Goal: Communication & Community: Answer question/provide support

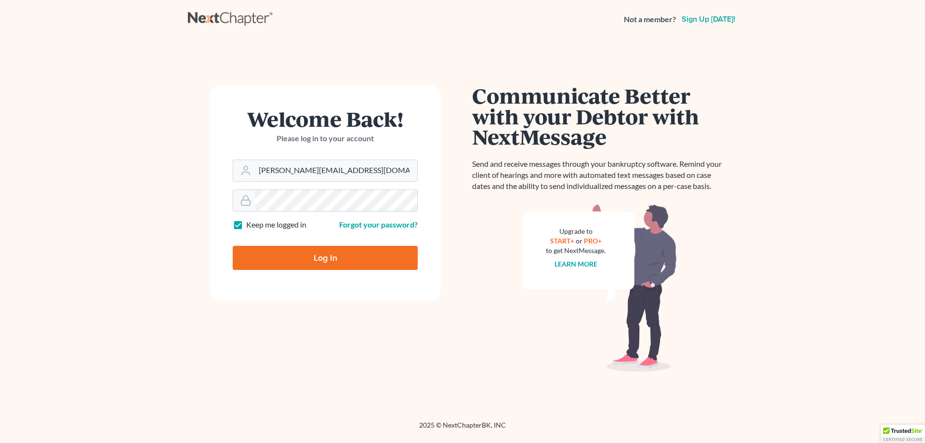
type input "Thinking..."
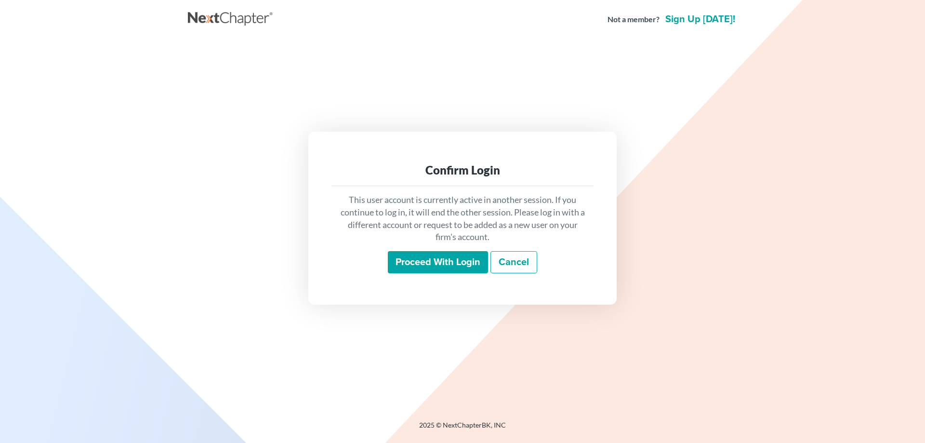
click at [416, 259] on input "Proceed with login" at bounding box center [438, 262] width 100 height 22
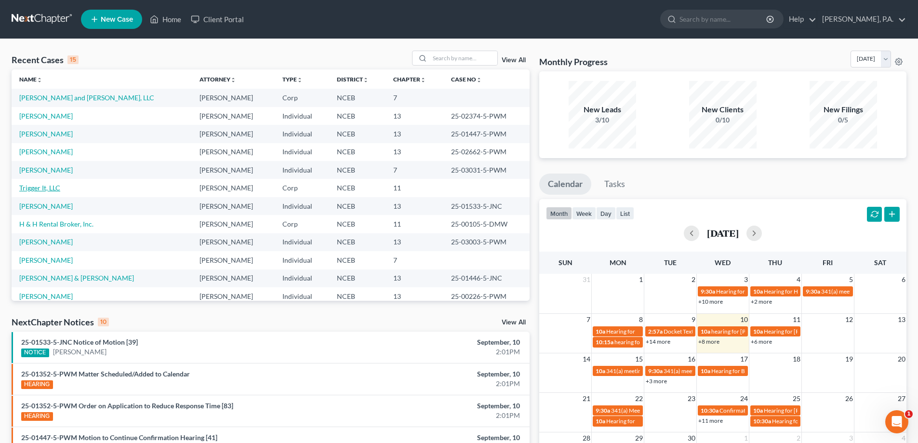
click at [53, 186] on link "Trigger It, LLC" at bounding box center [39, 188] width 41 height 8
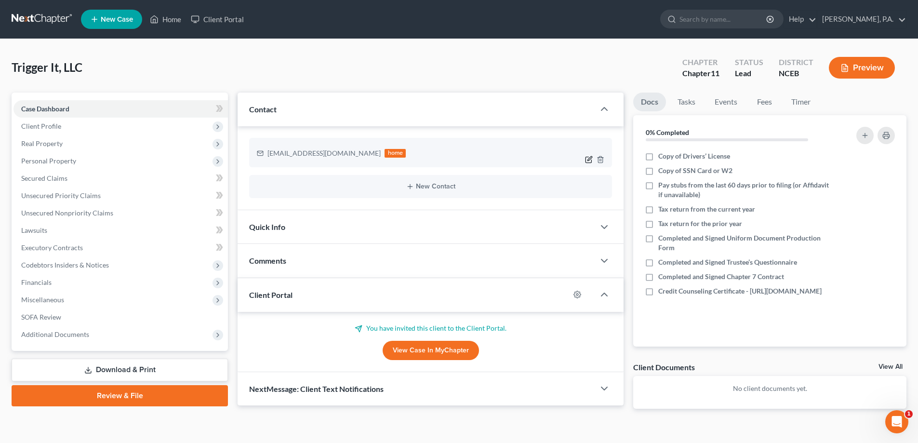
click at [586, 160] on icon "button" at bounding box center [589, 160] width 6 height 6
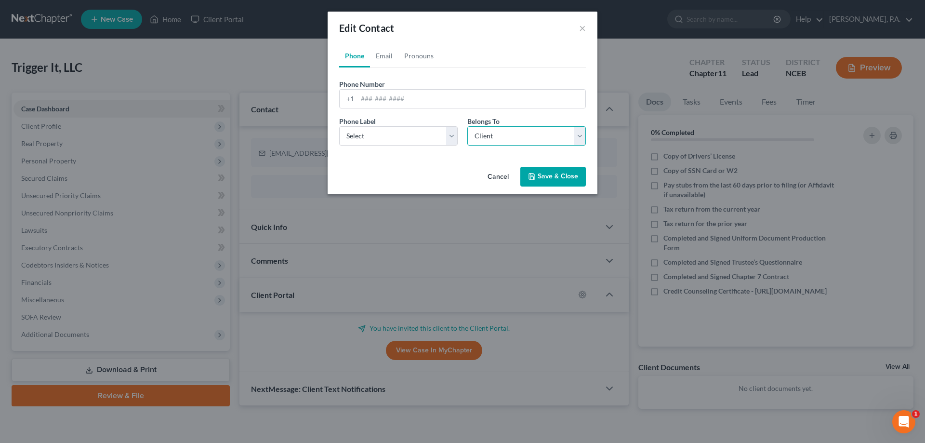
click at [493, 138] on select "Select Client Other" at bounding box center [526, 135] width 119 height 19
select select "1"
click at [467, 126] on select "Select Client Other" at bounding box center [526, 135] width 119 height 19
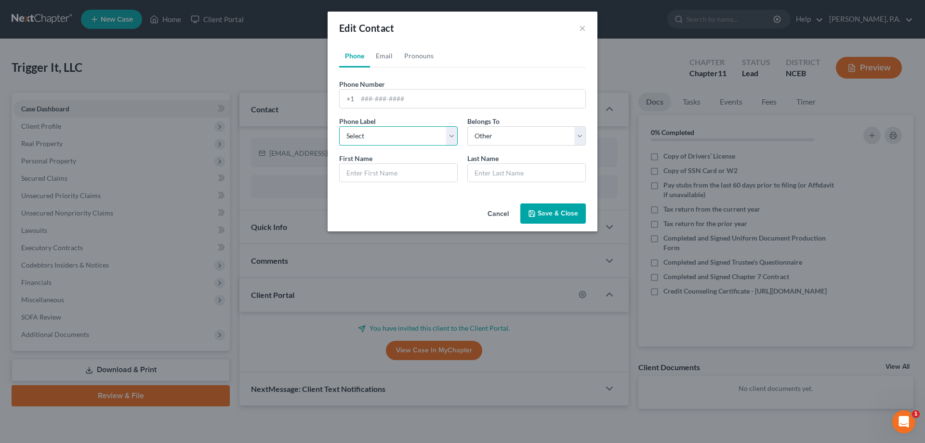
click at [454, 141] on select "Select Mobile Home Work Other" at bounding box center [398, 135] width 119 height 19
click at [379, 56] on link "Email" at bounding box center [384, 55] width 28 height 23
click at [436, 174] on input "text" at bounding box center [399, 173] width 118 height 18
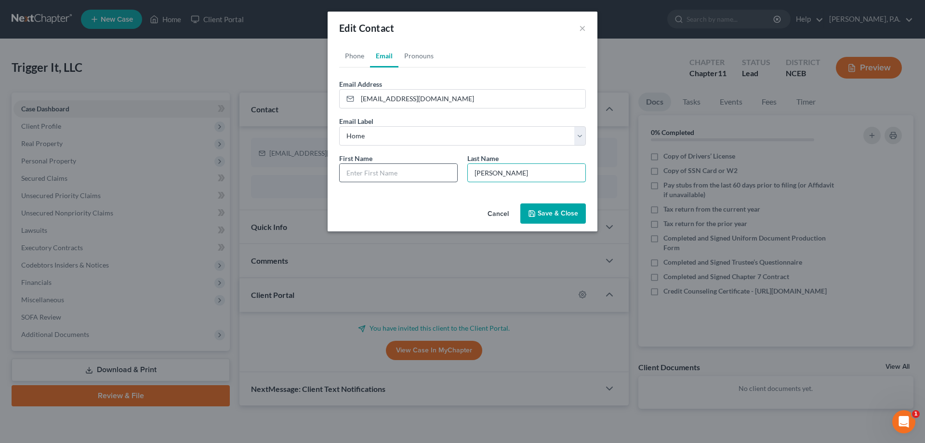
type input "[PERSON_NAME]"
click at [423, 174] on input "text" at bounding box center [399, 173] width 118 height 18
paste input "sriramam"
click at [351, 176] on input "Ssriramam" at bounding box center [399, 173] width 118 height 18
type input "Sriramam"
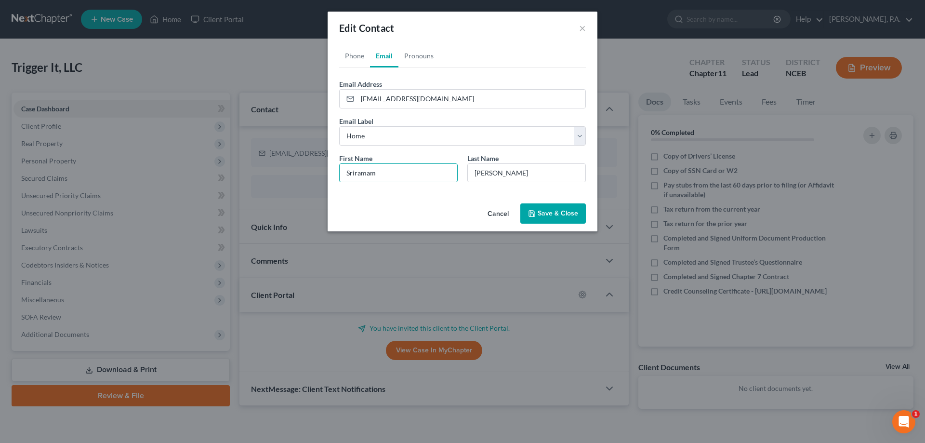
click at [541, 209] on button "Save & Close" at bounding box center [553, 213] width 66 height 20
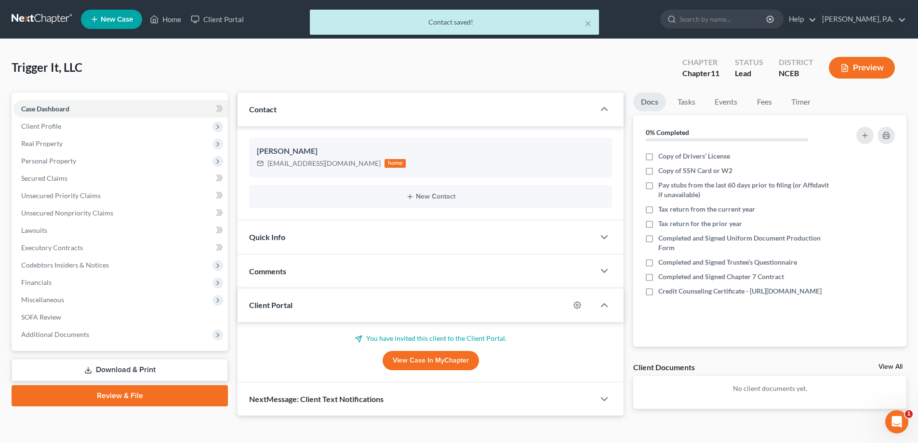
click at [415, 364] on link "View Case in MyChapter" at bounding box center [431, 360] width 96 height 19
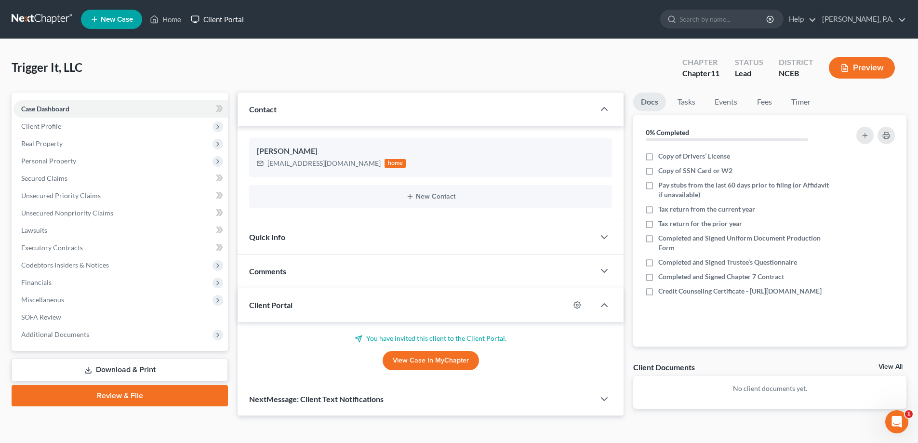
click at [222, 24] on link "Client Portal" at bounding box center [217, 19] width 63 height 17
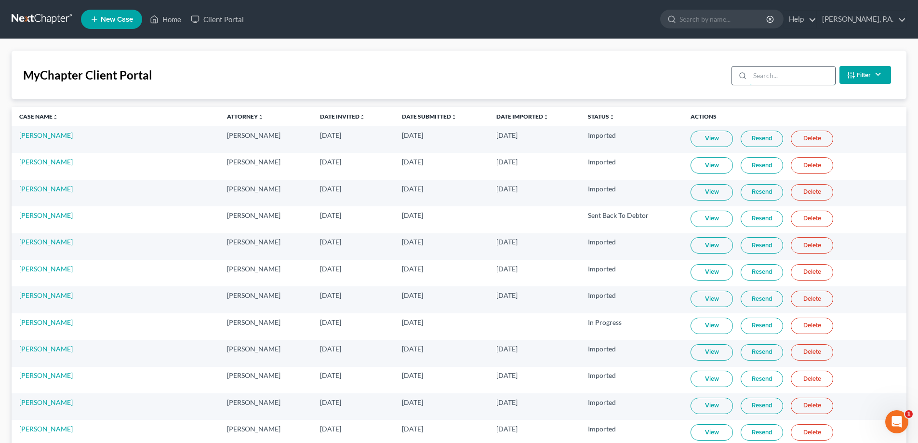
click at [757, 73] on input "search" at bounding box center [792, 75] width 85 height 18
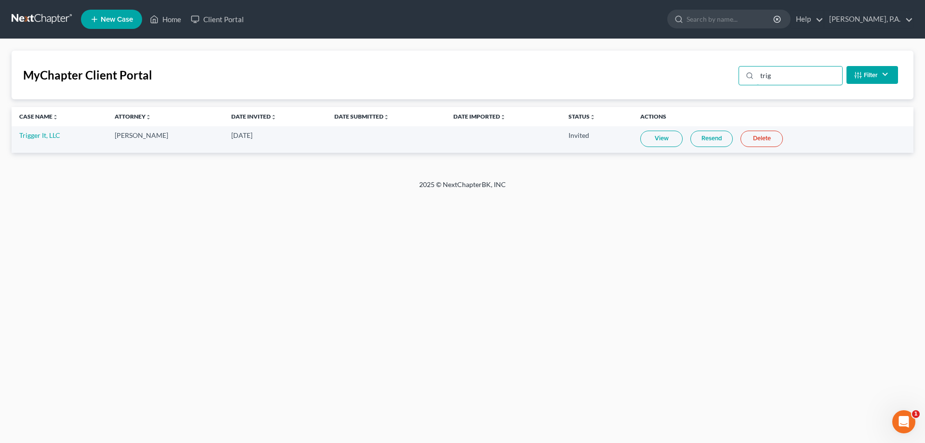
type input "trig"
click at [693, 137] on link "Resend" at bounding box center [711, 139] width 42 height 16
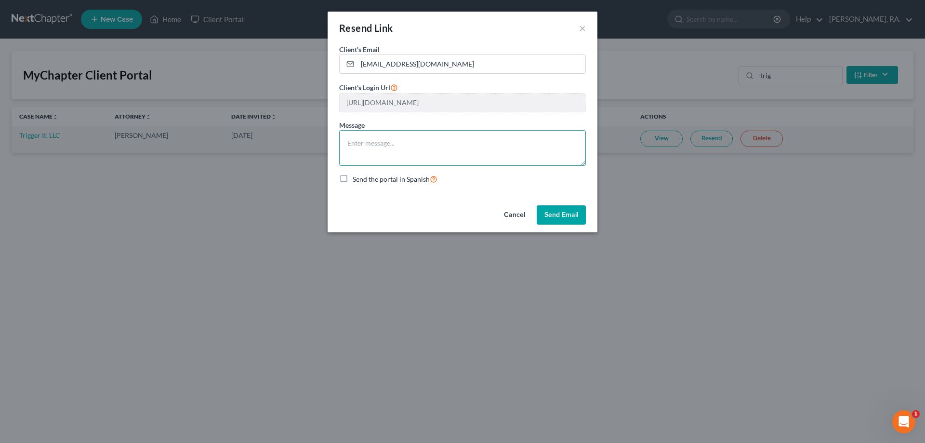
click at [468, 134] on textarea at bounding box center [462, 148] width 247 height 36
type textarea "Resending questionnaire"
click at [551, 216] on button "Send Email" at bounding box center [561, 214] width 49 height 19
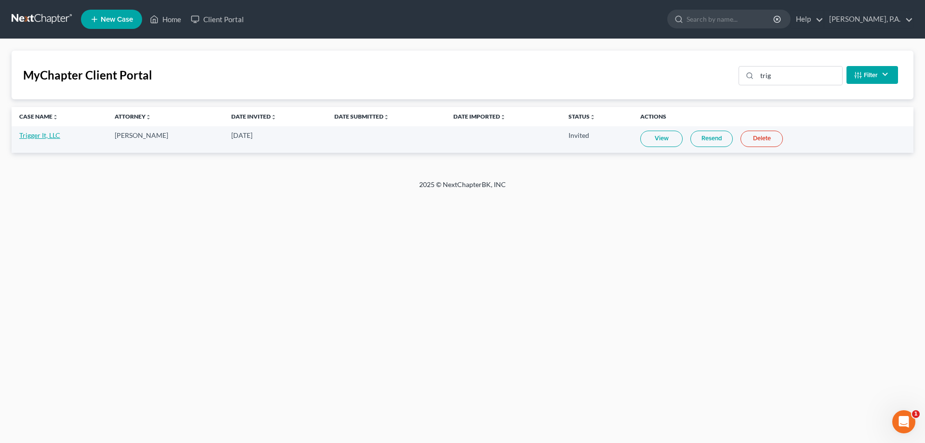
click at [32, 131] on link "Trigger It, LLC" at bounding box center [39, 135] width 41 height 8
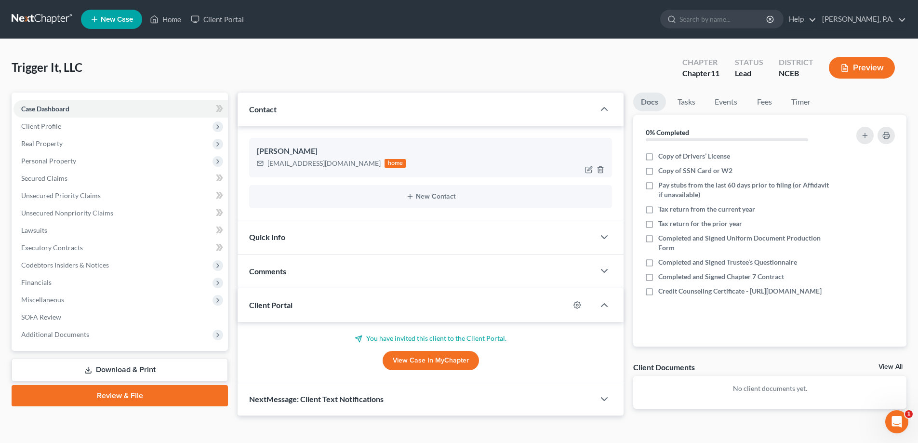
click at [584, 169] on div at bounding box center [596, 169] width 31 height 15
click at [589, 170] on icon "button" at bounding box center [589, 170] width 8 height 8
select select "1"
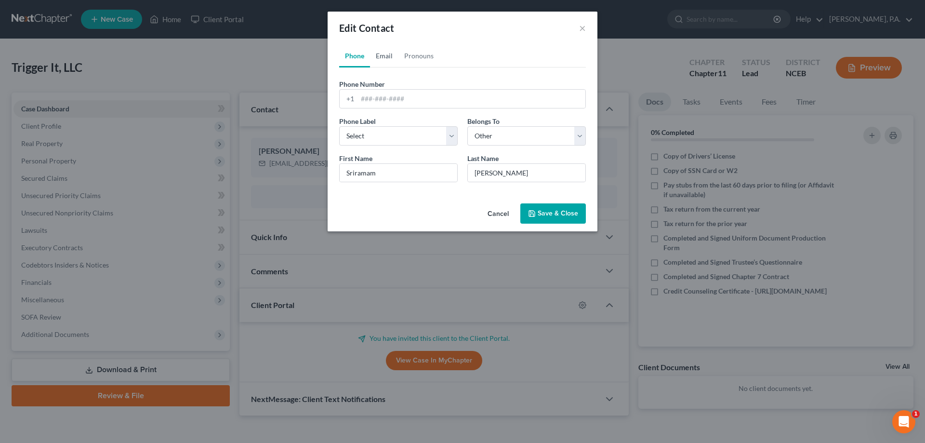
click at [385, 58] on link "Email" at bounding box center [384, 55] width 28 height 23
click at [362, 98] on input "[EMAIL_ADDRESS][DOMAIN_NAME]" at bounding box center [471, 99] width 228 height 18
click at [461, 98] on input "[EMAIL_ADDRESS][DOMAIN_NAME]" at bounding box center [471, 99] width 228 height 18
type input "s"
click at [505, 210] on button "Cancel" at bounding box center [498, 213] width 37 height 19
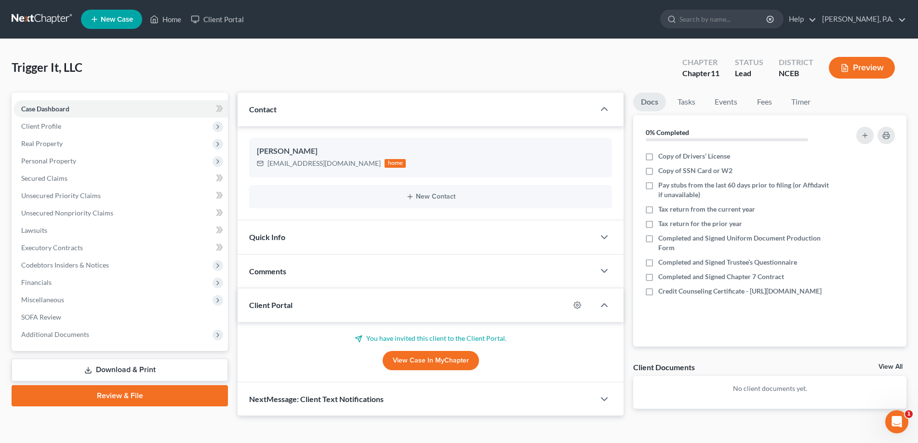
click at [52, 23] on link at bounding box center [43, 19] width 62 height 17
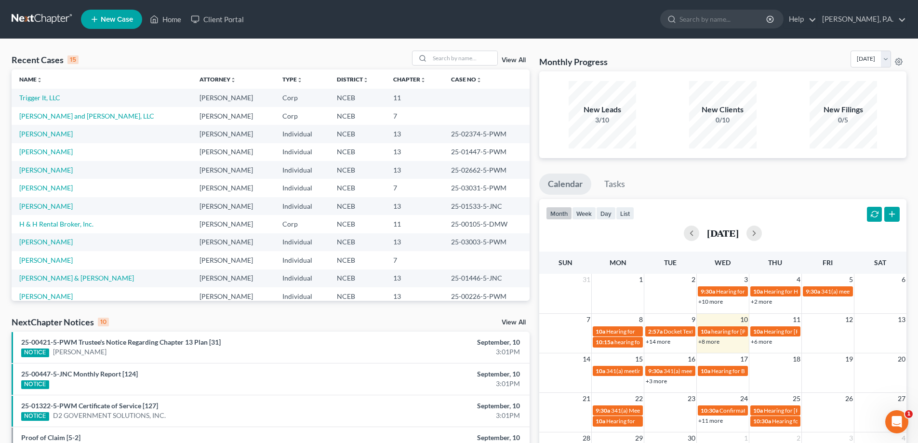
click at [517, 62] on link "View All" at bounding box center [514, 60] width 24 height 7
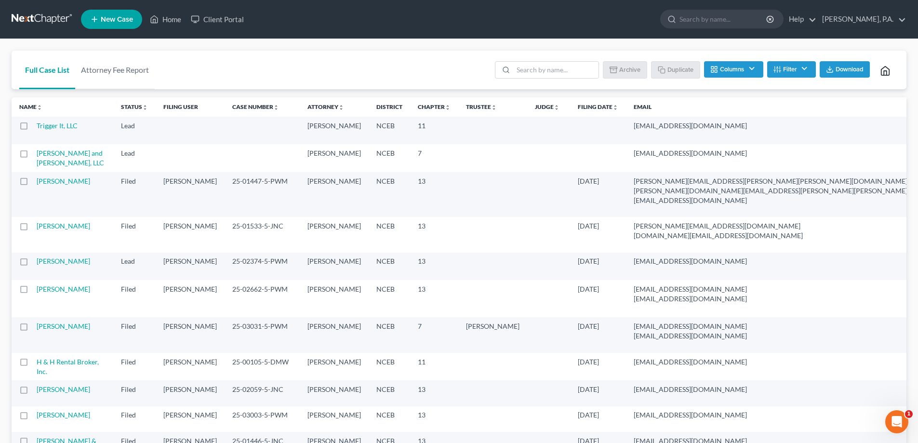
click at [33, 128] on label at bounding box center [33, 128] width 0 height 0
click at [37, 124] on input "checkbox" at bounding box center [40, 124] width 6 height 6
click at [642, 72] on button "Archive" at bounding box center [626, 69] width 43 height 16
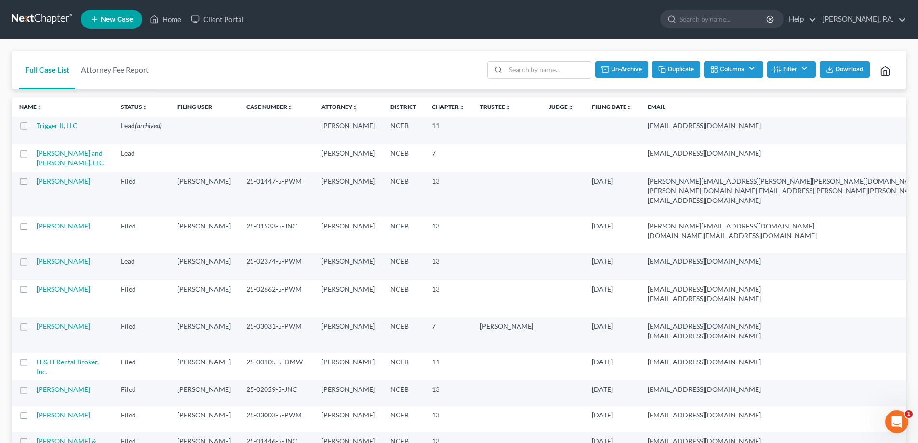
checkbox input "false"
click at [61, 69] on link "Full Case List" at bounding box center [47, 70] width 56 height 39
click at [41, 24] on link at bounding box center [43, 19] width 62 height 17
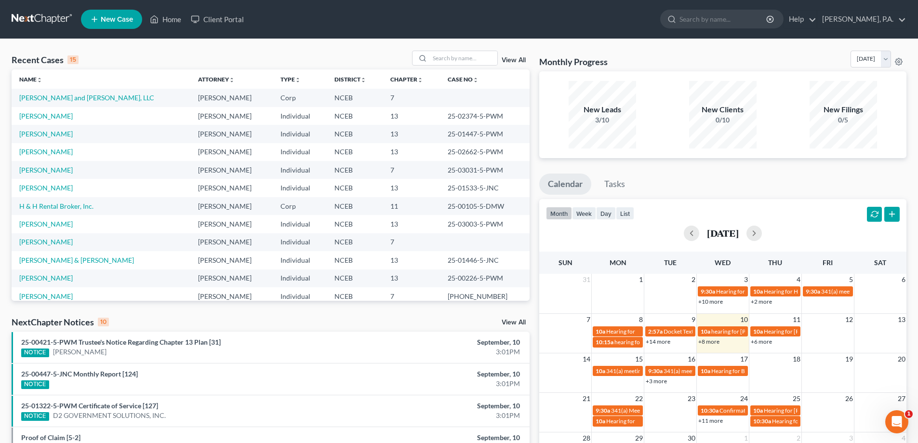
click at [115, 18] on span "New Case" at bounding box center [117, 19] width 32 height 7
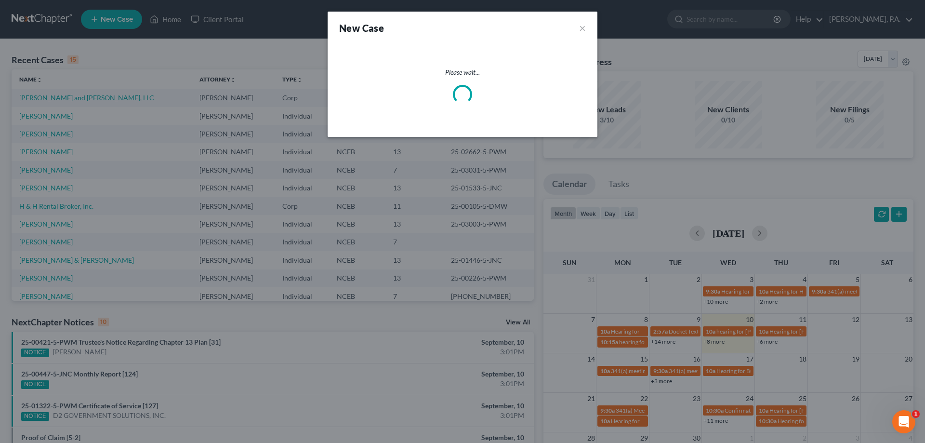
select select "57"
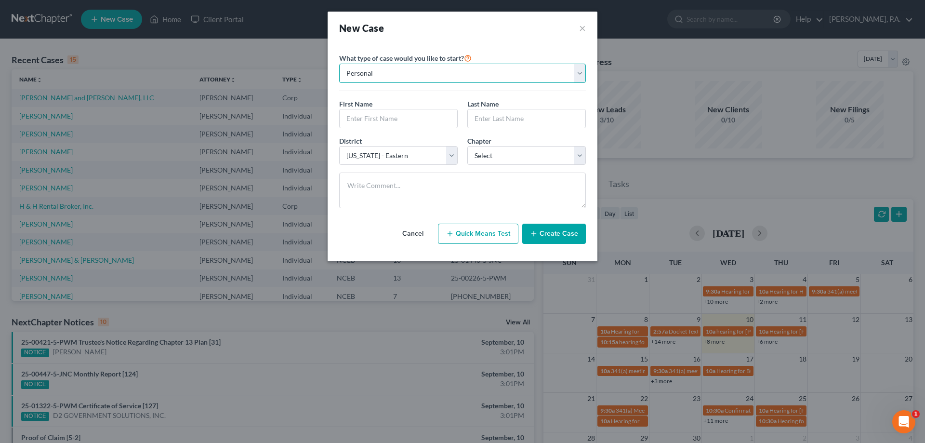
click at [367, 82] on select "Personal Business" at bounding box center [462, 73] width 247 height 19
select select "1"
click at [339, 64] on select "Personal Business" at bounding box center [462, 73] width 247 height 19
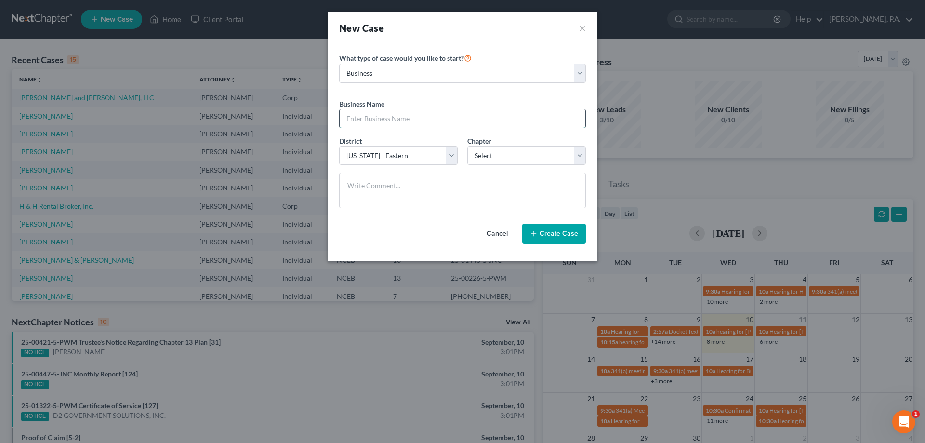
click at [381, 118] on input "text" at bounding box center [463, 118] width 246 height 18
type input "Trigger It, LLC"
select select "1"
click at [548, 239] on button "Create Case" at bounding box center [554, 234] width 64 height 20
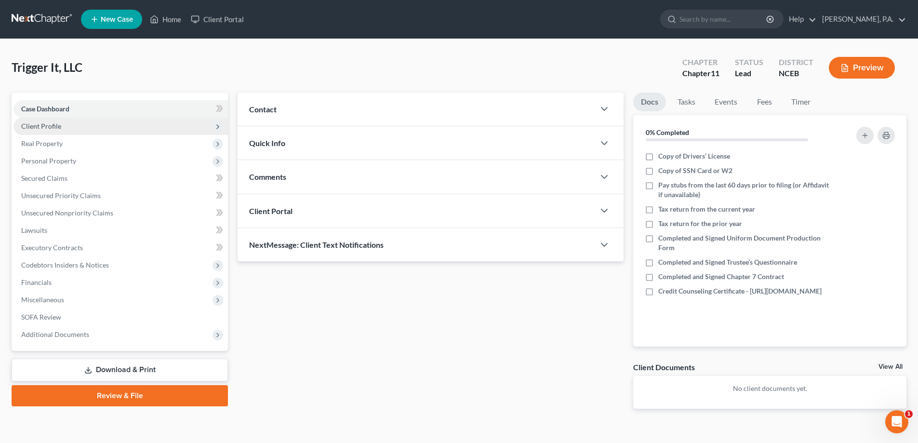
click at [56, 130] on span "Client Profile" at bounding box center [41, 126] width 40 height 8
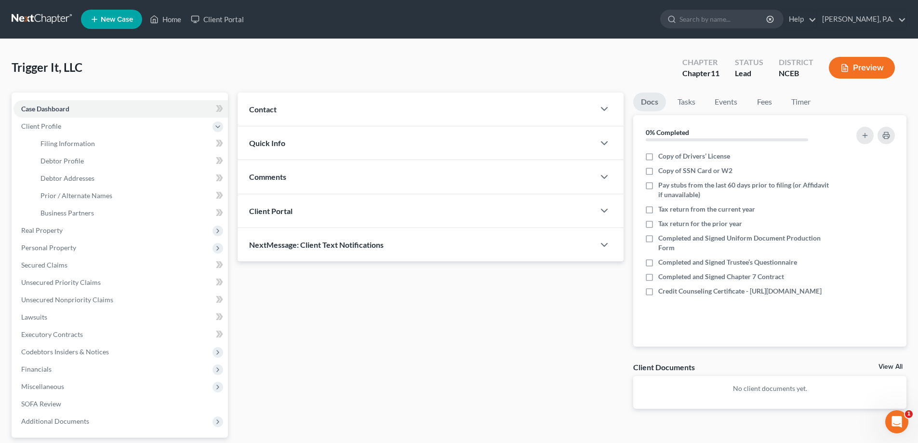
click at [262, 115] on div "Contact" at bounding box center [416, 108] width 357 height 33
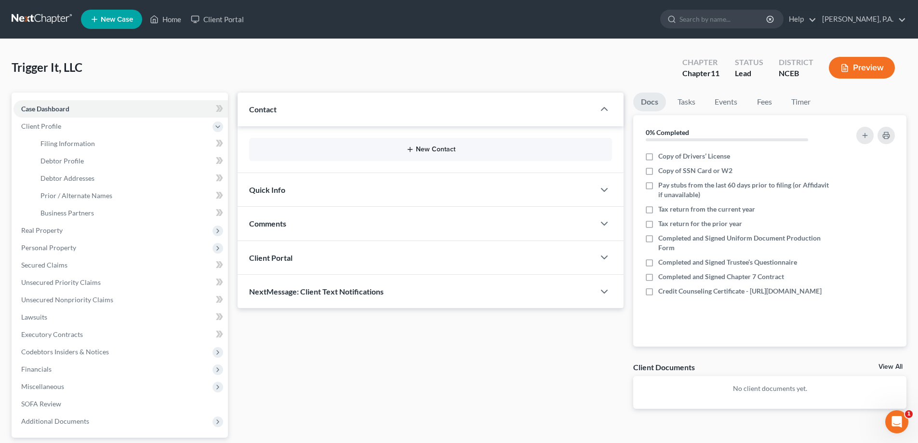
click at [408, 145] on icon "button" at bounding box center [410, 149] width 8 height 8
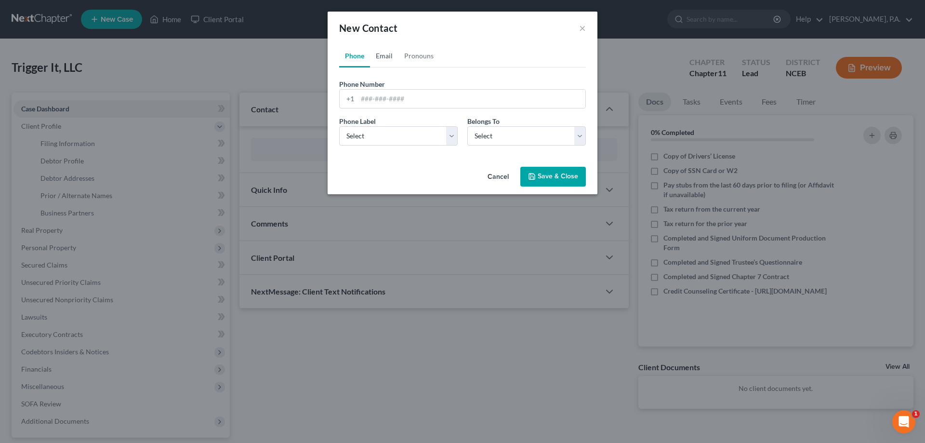
click at [379, 58] on link "Email" at bounding box center [384, 55] width 28 height 23
click at [373, 103] on input "email" at bounding box center [471, 99] width 228 height 18
paste input "[EMAIL_ADDRESS][DOMAIN_NAME]"
type input "[EMAIL_ADDRESS][DOMAIN_NAME]"
click at [378, 134] on select "Select Home Work Other" at bounding box center [462, 135] width 247 height 19
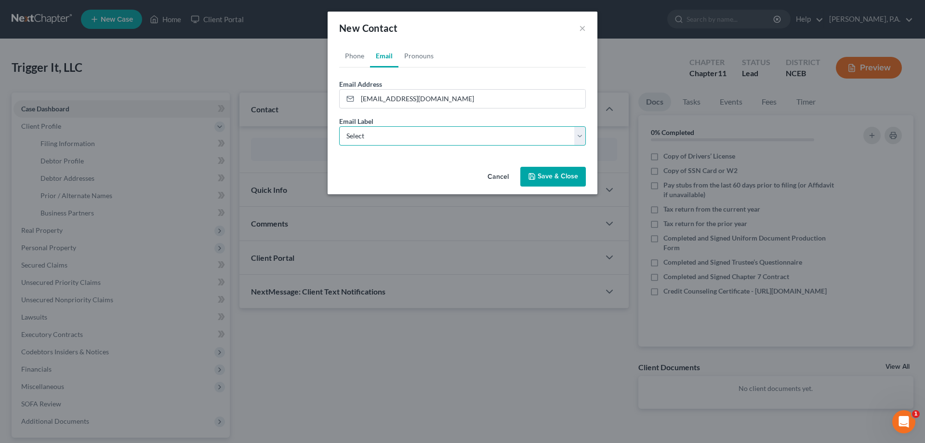
select select "0"
click at [339, 126] on select "Select Home Work Other" at bounding box center [462, 135] width 247 height 19
click at [353, 55] on link "Phone" at bounding box center [354, 55] width 31 height 23
click at [387, 99] on input "tel" at bounding box center [471, 99] width 228 height 18
paste input "‪[PHONE_NUMBER]‬"
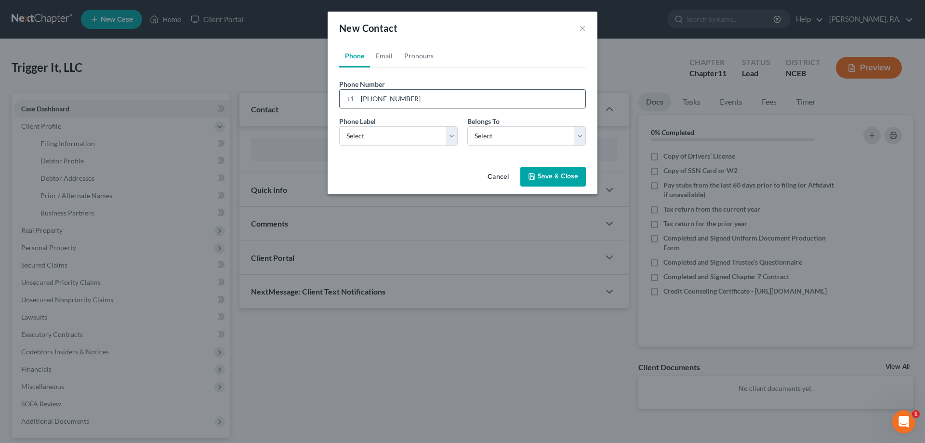
click at [361, 99] on input "‪[PHONE_NUMBER]‬" at bounding box center [471, 99] width 228 height 18
type input "‪[PHONE_NUMBER]‬"
click at [370, 131] on select "Select Mobile Home Work Other" at bounding box center [398, 135] width 119 height 19
select select "0"
click at [339, 126] on select "Select Mobile Home Work Other" at bounding box center [398, 135] width 119 height 19
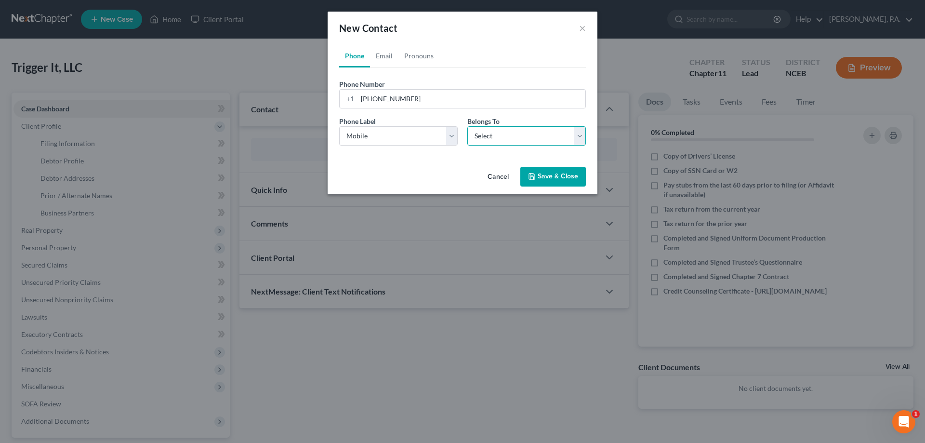
click at [474, 135] on select "Select Client Other" at bounding box center [526, 135] width 119 height 19
select select "1"
click at [467, 126] on select "Select Client Other" at bounding box center [526, 135] width 119 height 19
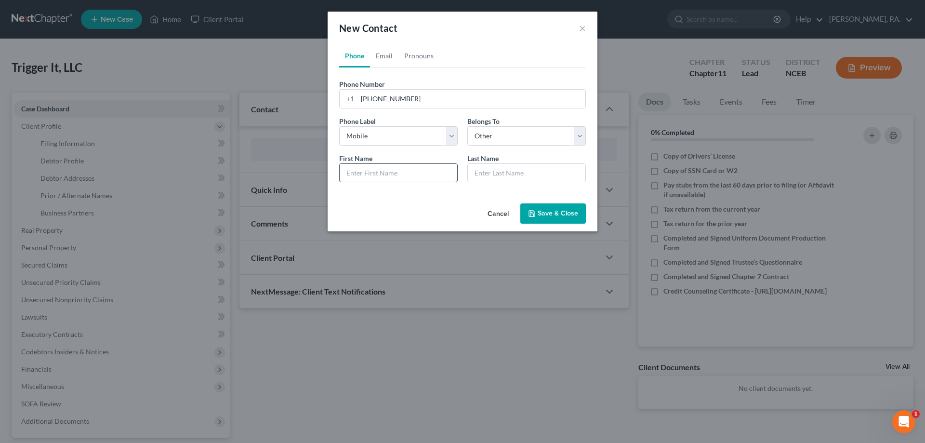
click at [430, 172] on input "text" at bounding box center [399, 173] width 118 height 18
click at [482, 169] on input "text" at bounding box center [527, 173] width 118 height 18
click at [430, 172] on input "text" at bounding box center [399, 173] width 118 height 18
type input "S"
type input "[PERSON_NAME]"
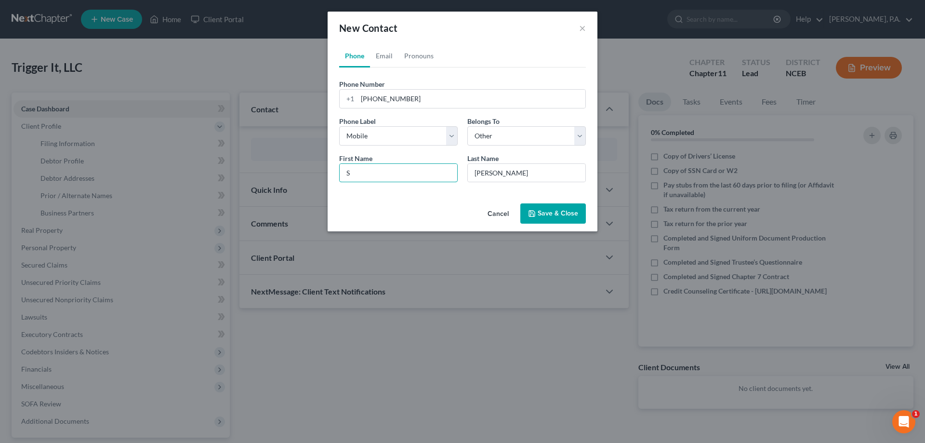
drag, startPoint x: 367, startPoint y: 175, endPoint x: 323, endPoint y: 178, distance: 43.9
click at [323, 178] on div "New Contact × Phone Email Pronouns Phone Number * +1 ‪[PHONE_NUMBER]‬ Ext. Phon…" at bounding box center [462, 221] width 925 height 443
paste input "riramam"
type input "Sriramam"
click at [388, 58] on link "Email" at bounding box center [384, 55] width 28 height 23
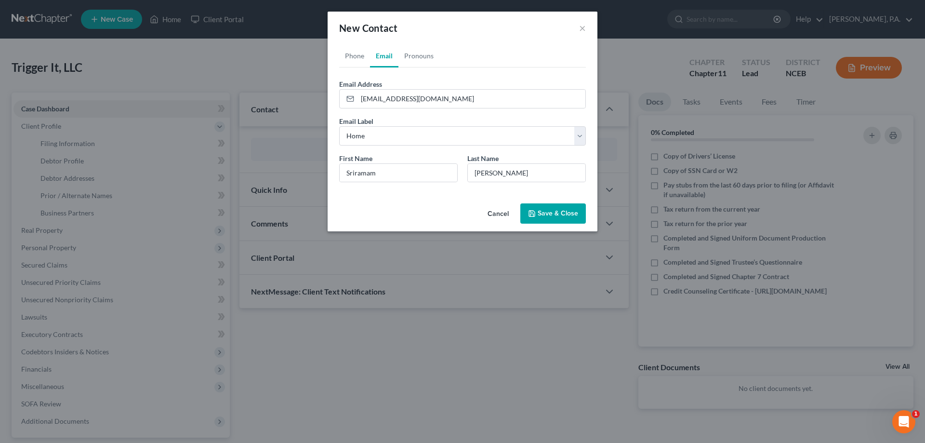
click at [552, 217] on button "Save & Close" at bounding box center [553, 213] width 66 height 20
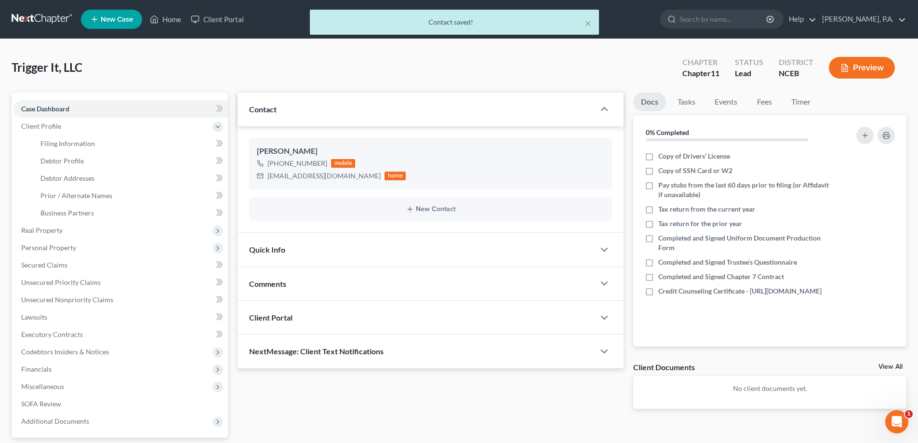
click at [256, 317] on span "Client Portal" at bounding box center [270, 317] width 43 height 9
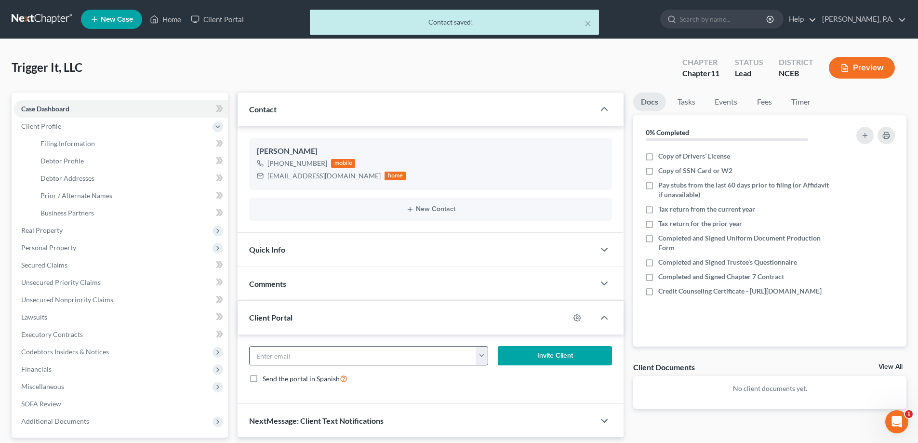
click at [481, 358] on button "button" at bounding box center [482, 355] width 12 height 18
click at [499, 376] on link "[EMAIL_ADDRESS][DOMAIN_NAME]" at bounding box center [542, 377] width 132 height 16
type input "[EMAIL_ADDRESS][DOMAIN_NAME]"
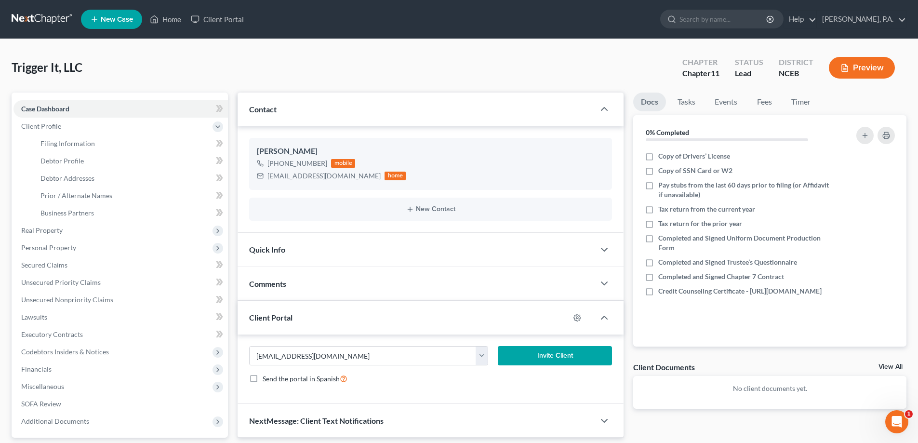
click at [537, 354] on button "Invite Client" at bounding box center [555, 355] width 115 height 19
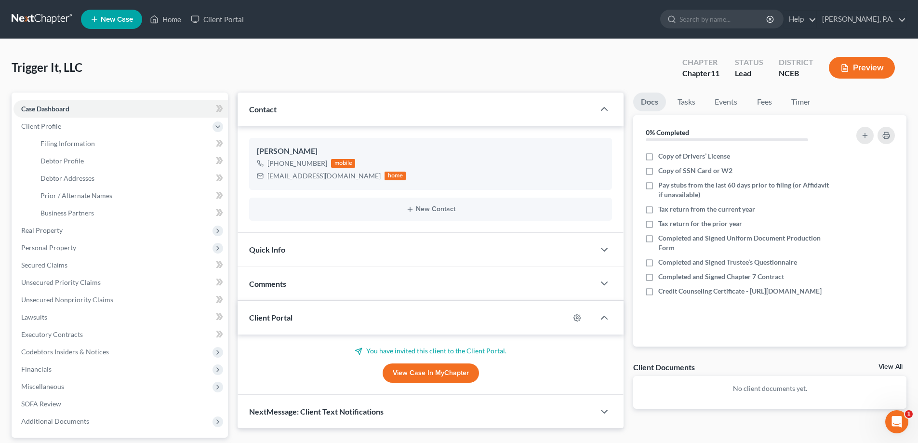
click at [24, 17] on link at bounding box center [43, 19] width 62 height 17
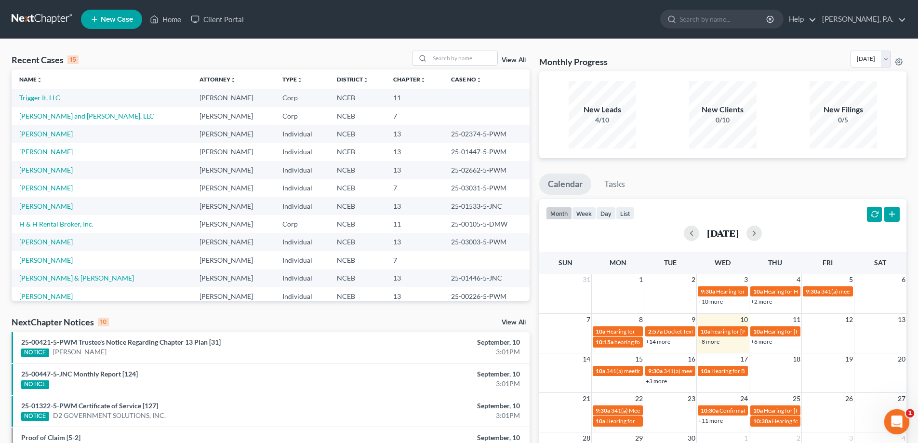
click at [898, 423] on icon "Open Intercom Messenger" at bounding box center [895, 420] width 16 height 16
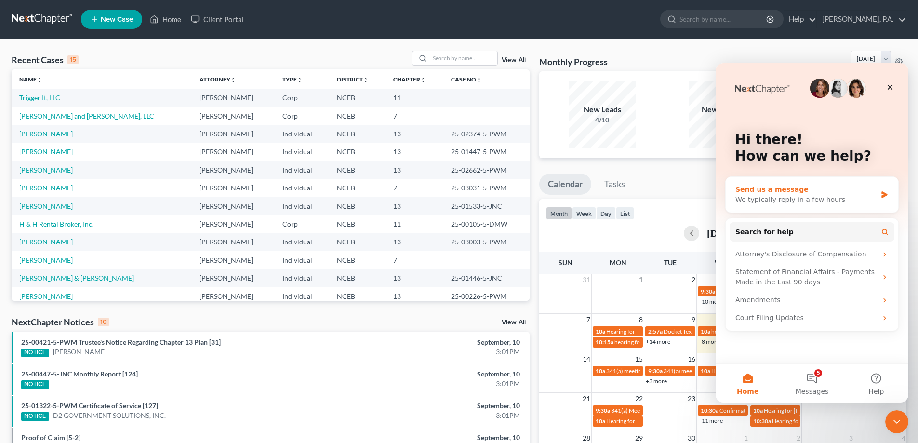
click at [783, 191] on div "Send us a message" at bounding box center [805, 190] width 141 height 10
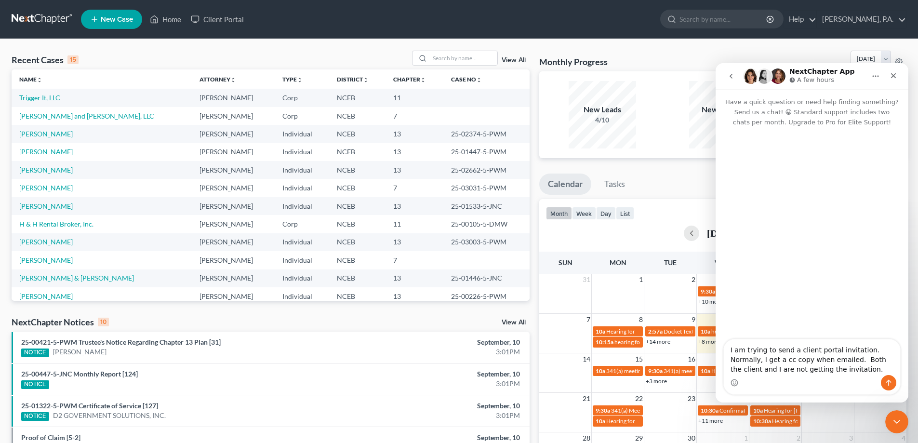
type textarea "I am trying to send a client portal invitation. Normally, I get a cc copy when …"
click at [889, 377] on button "Send a message…" at bounding box center [888, 382] width 15 height 15
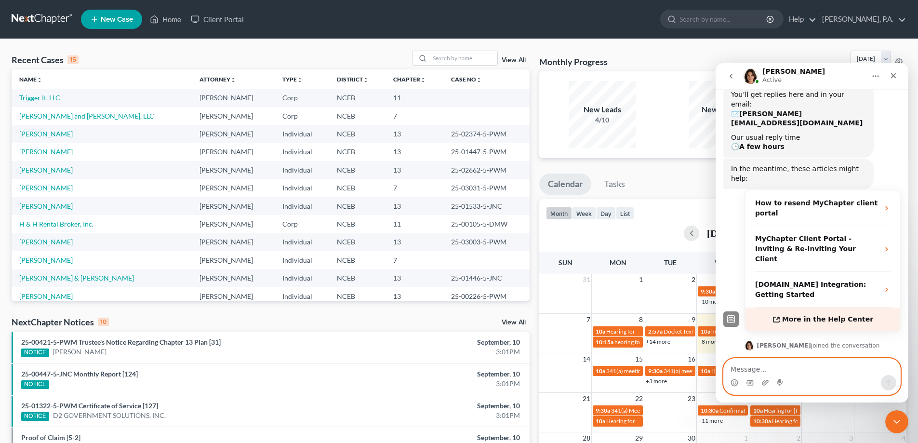
scroll to position [117, 0]
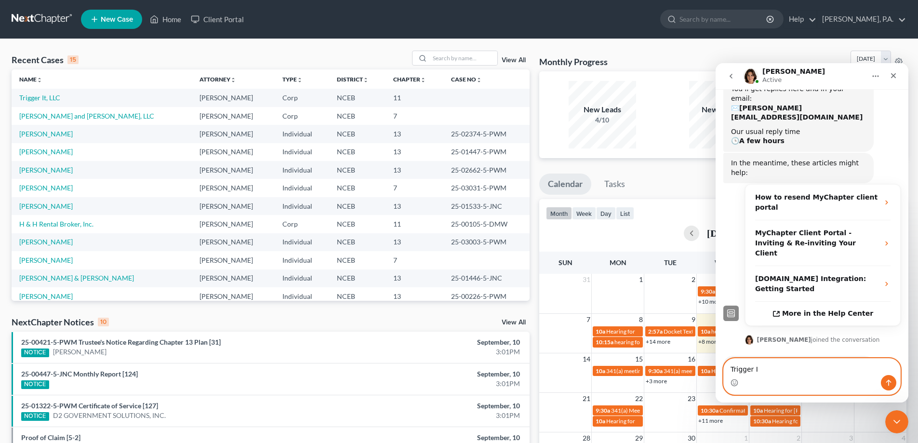
type textarea "Trigger It"
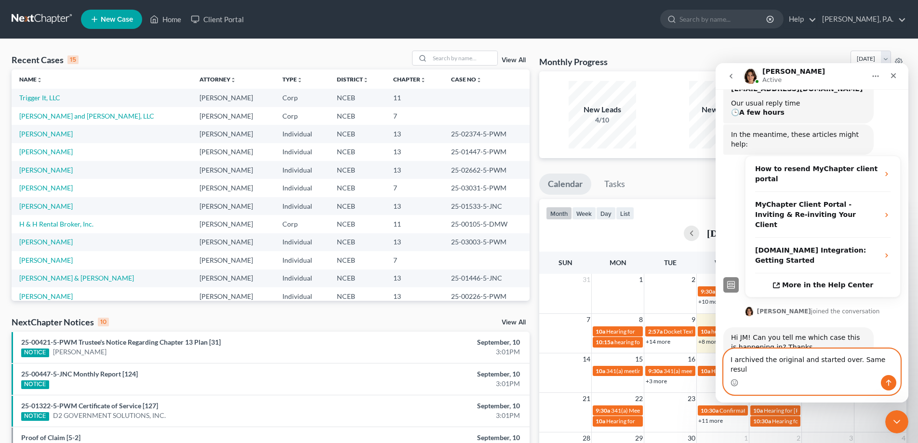
type textarea "I archived the original and started over. Same result"
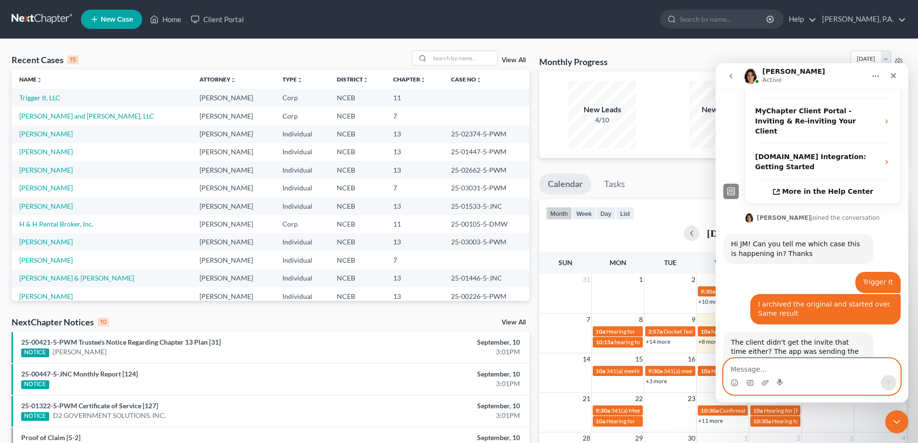
scroll to position [275, 0]
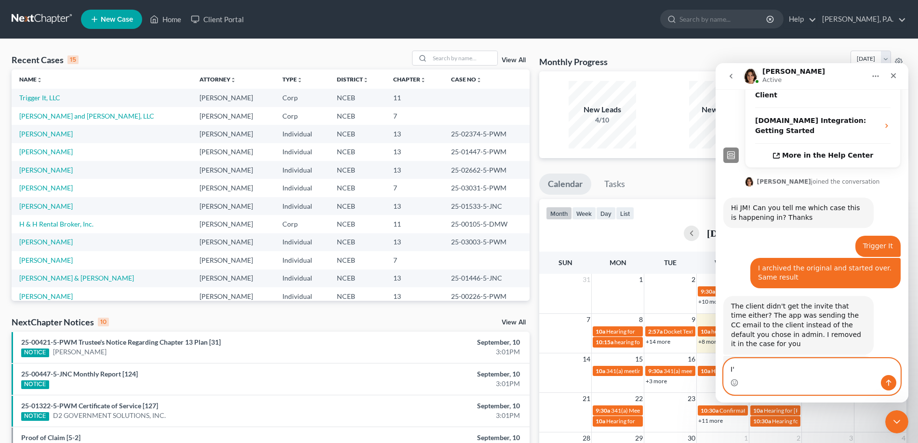
type textarea "I"
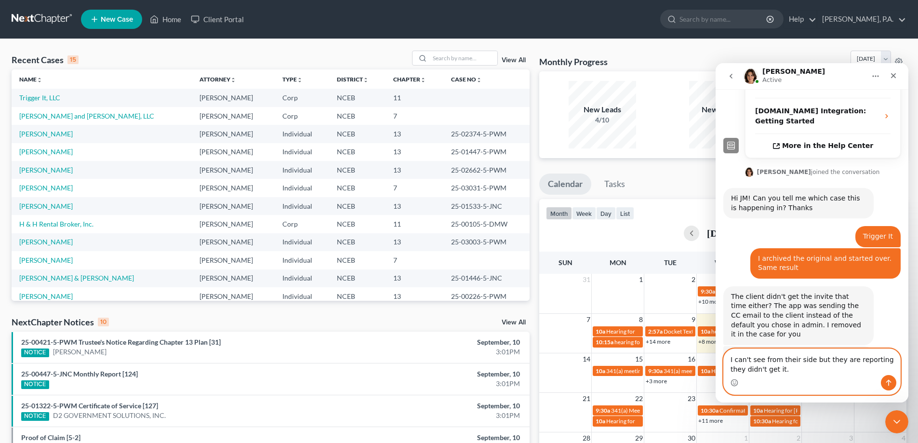
type textarea "I can't see from their side but they are reporting they didn't get it."
click at [883, 378] on button "Send a message…" at bounding box center [888, 382] width 15 height 15
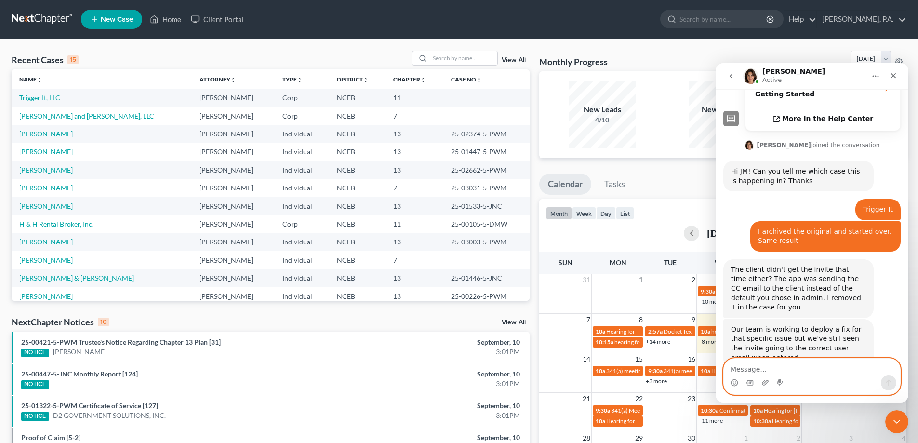
scroll to position [313, 0]
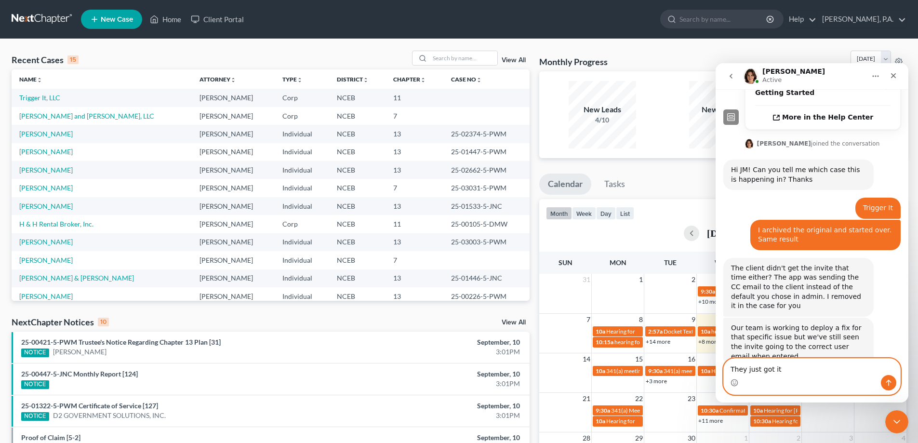
type textarea "They just got it."
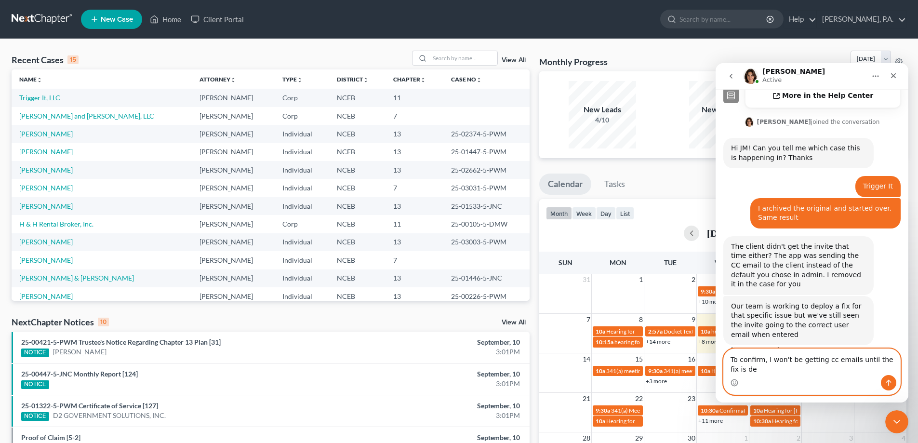
scroll to position [344, 0]
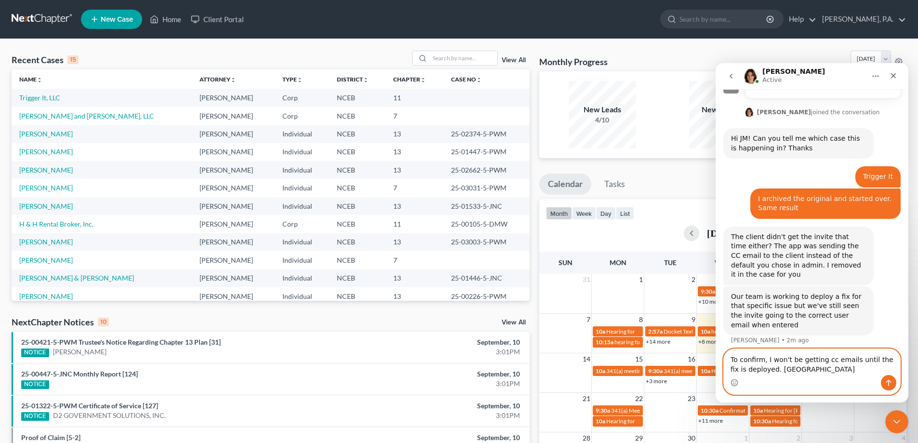
type textarea "To confirm, I won't be getting cc emails until the fix is deployed. Correct?"
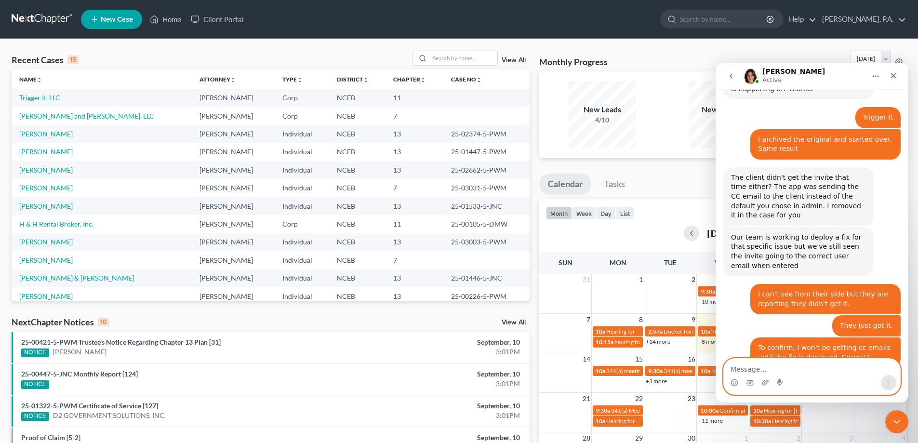
scroll to position [423, 0]
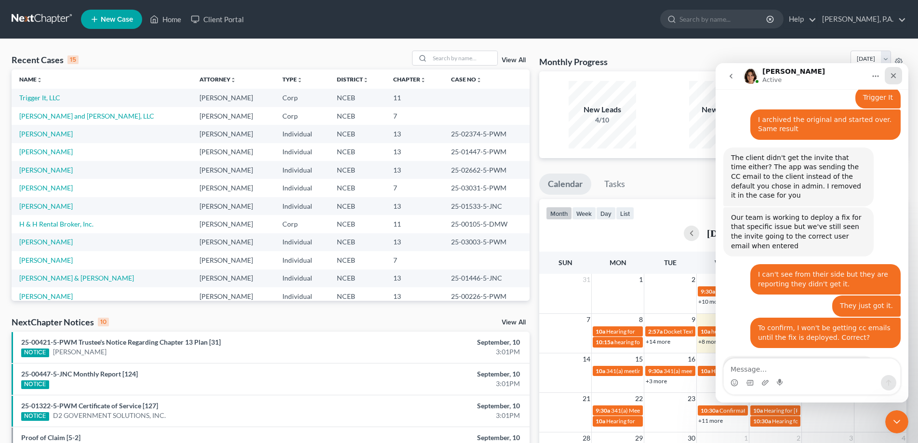
click at [895, 77] on icon "Close" at bounding box center [893, 75] width 5 height 5
